Goal: Task Accomplishment & Management: Complete application form

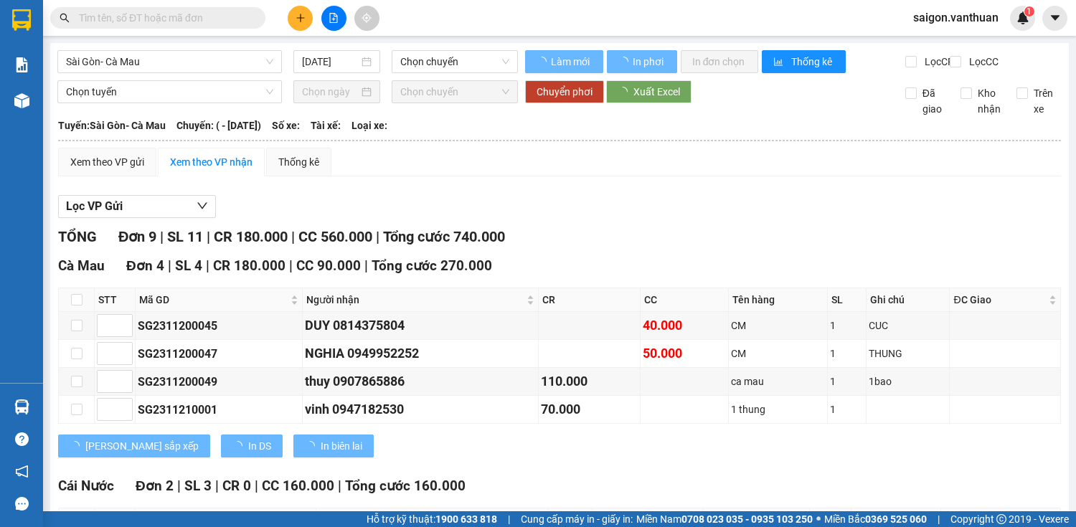
type input "[DATE]"
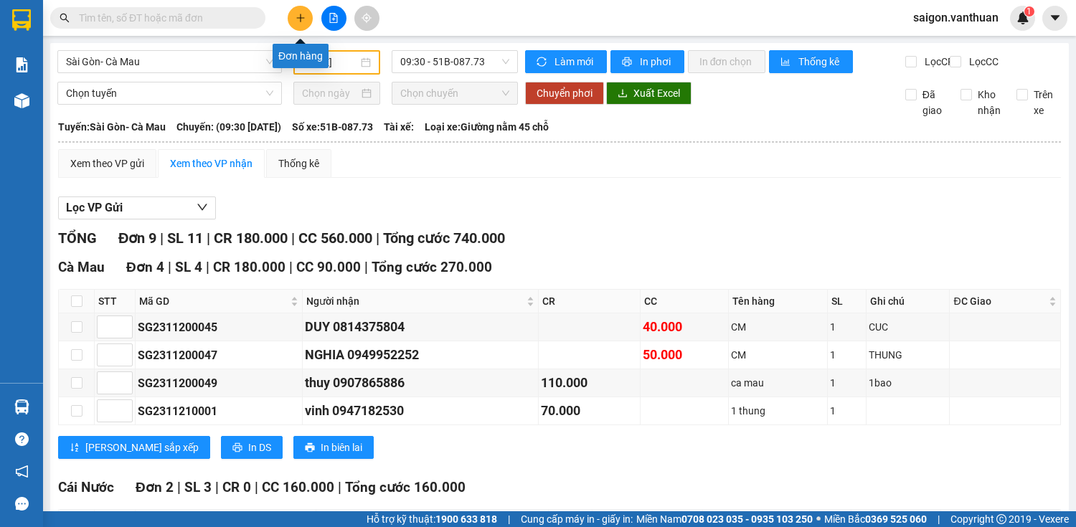
click at [293, 14] on button at bounding box center [300, 18] width 25 height 25
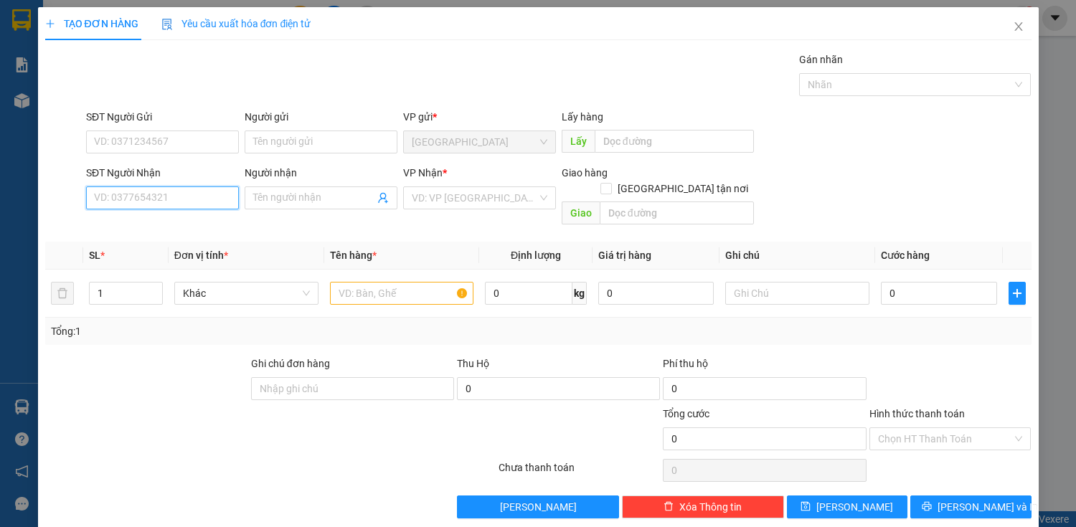
click at [213, 201] on input "SĐT Người Nhận" at bounding box center [162, 197] width 153 height 23
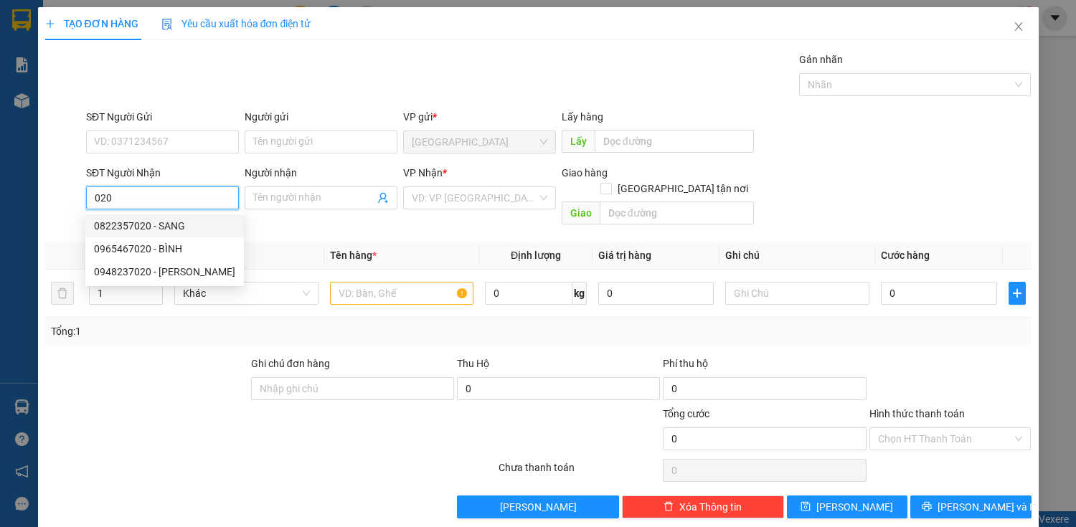
click at [202, 222] on div "0822357020 - SANG" at bounding box center [164, 226] width 141 height 16
type input "0822357020"
type input "SANG"
checkbox input "true"
type input "QUẾ HẢI"
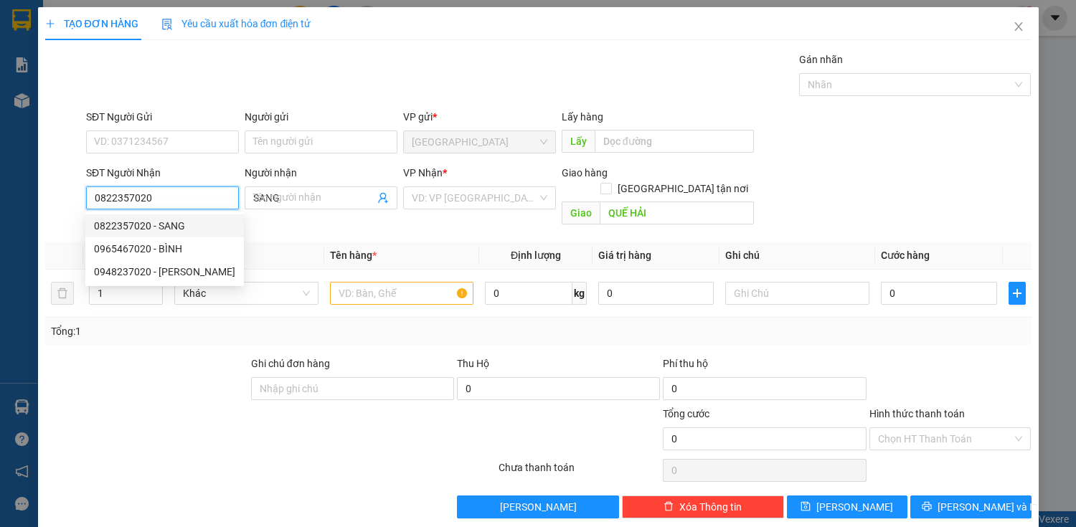
type input "160.000"
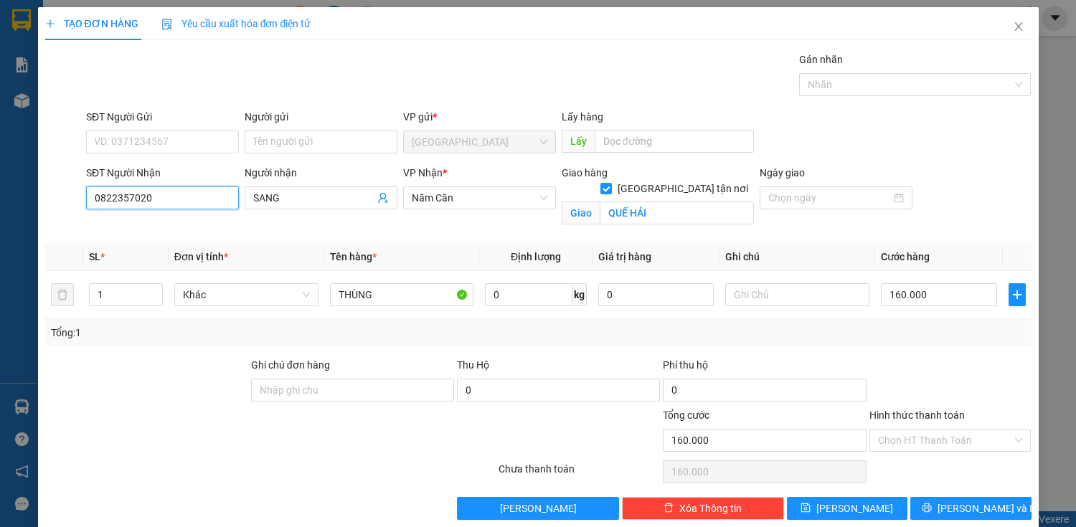
type input "0822357020"
click at [777, 354] on div "Transit Pickup Surcharge Ids Transit Deliver Surcharge Ids Transit Deliver Surc…" at bounding box center [538, 286] width 986 height 468
drag, startPoint x: 970, startPoint y: 507, endPoint x: 980, endPoint y: 511, distance: 11.3
click at [972, 508] on span "[PERSON_NAME] và In" at bounding box center [987, 509] width 100 height 16
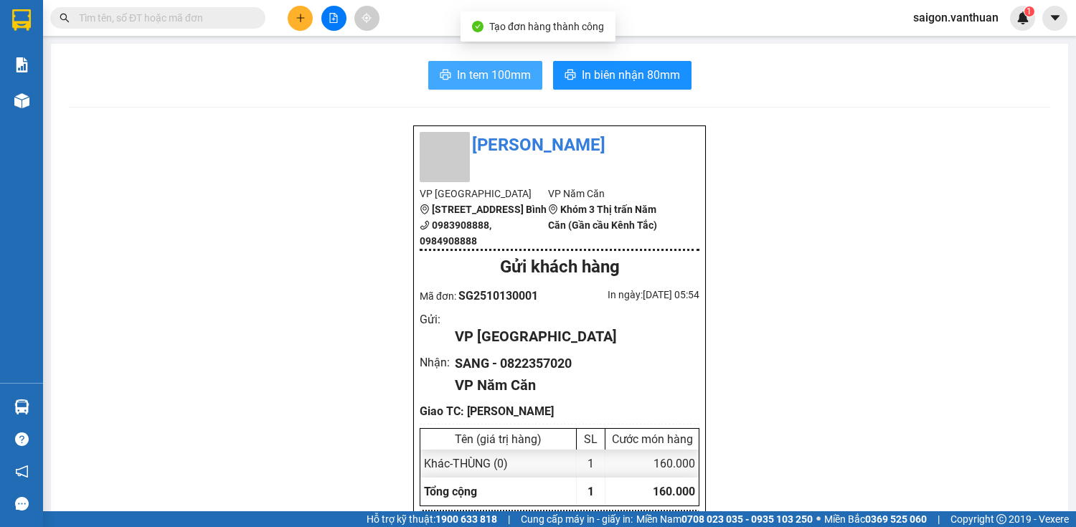
click at [482, 78] on span "In tem 100mm" at bounding box center [494, 75] width 74 height 18
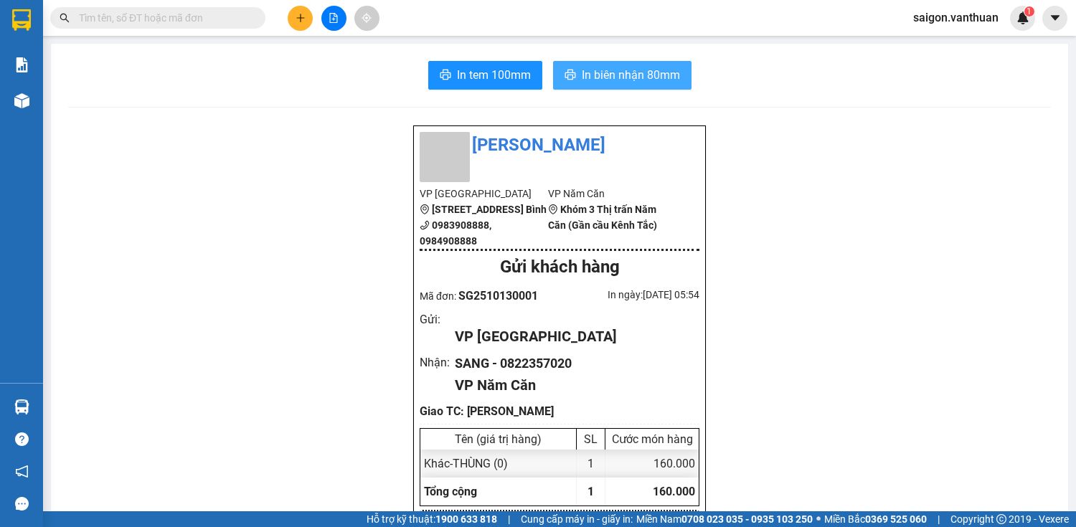
click at [650, 75] on span "In biên nhận 80mm" at bounding box center [631, 75] width 98 height 18
